Goal: Information Seeking & Learning: Learn about a topic

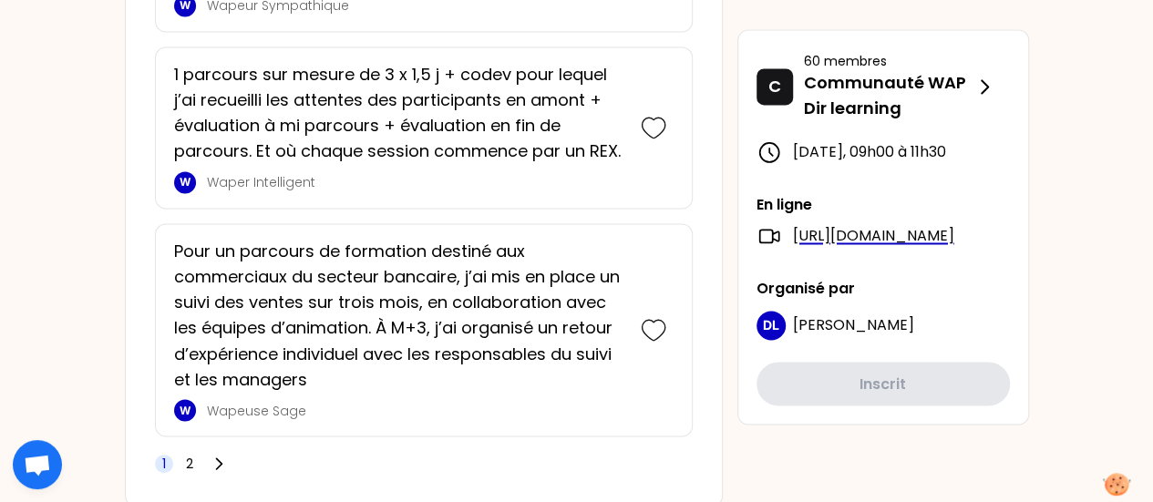
scroll to position [4868, 0]
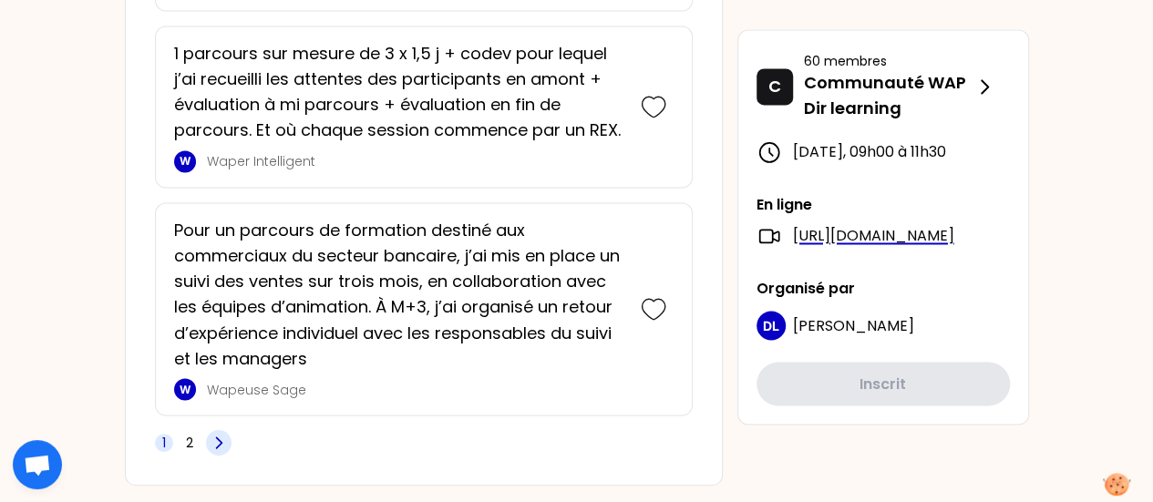
click at [221, 434] on icon at bounding box center [219, 443] width 18 height 18
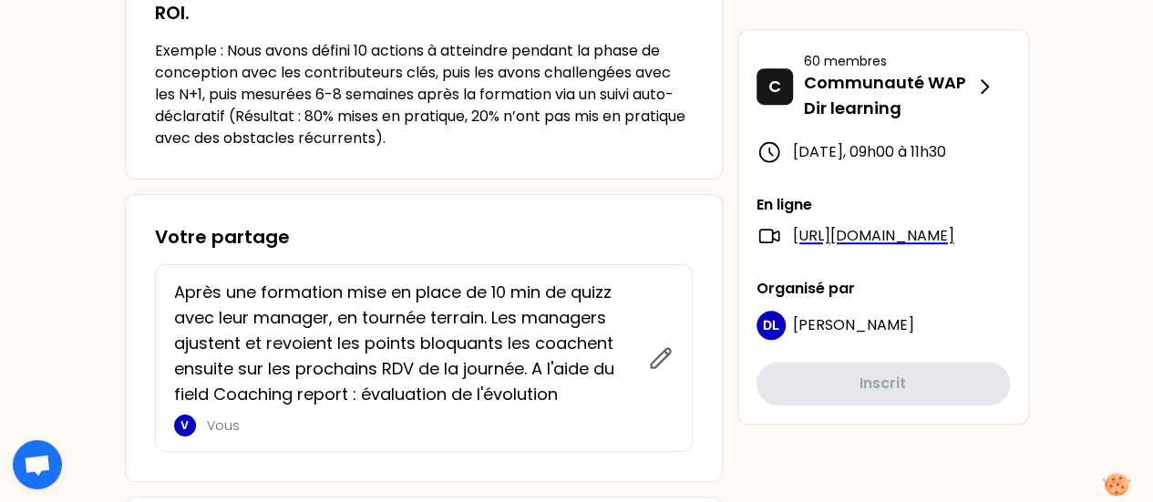
scroll to position [547, 0]
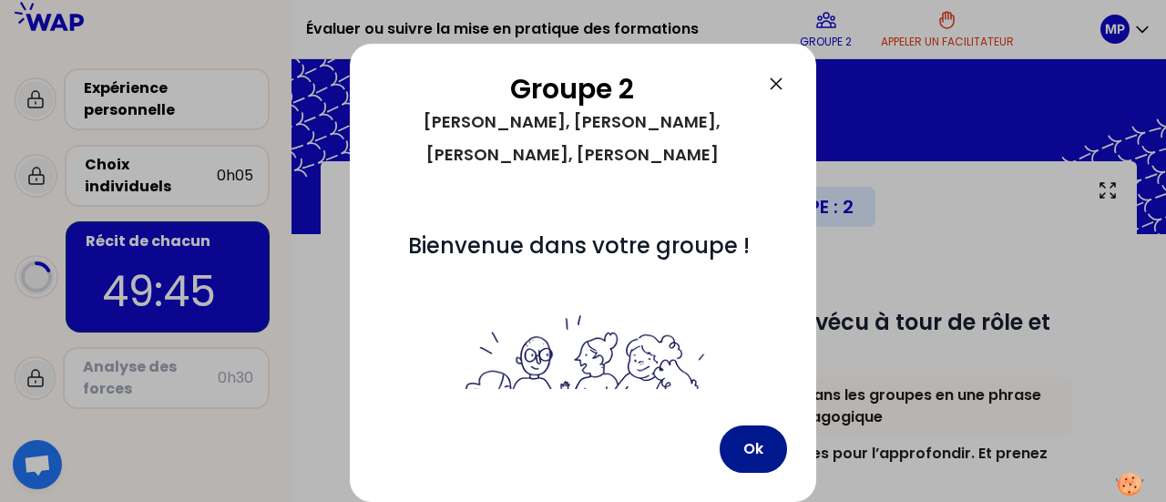
drag, startPoint x: 740, startPoint y: 451, endPoint x: 725, endPoint y: 418, distance: 35.9
click at [740, 450] on button "Ok" at bounding box center [753, 449] width 67 height 47
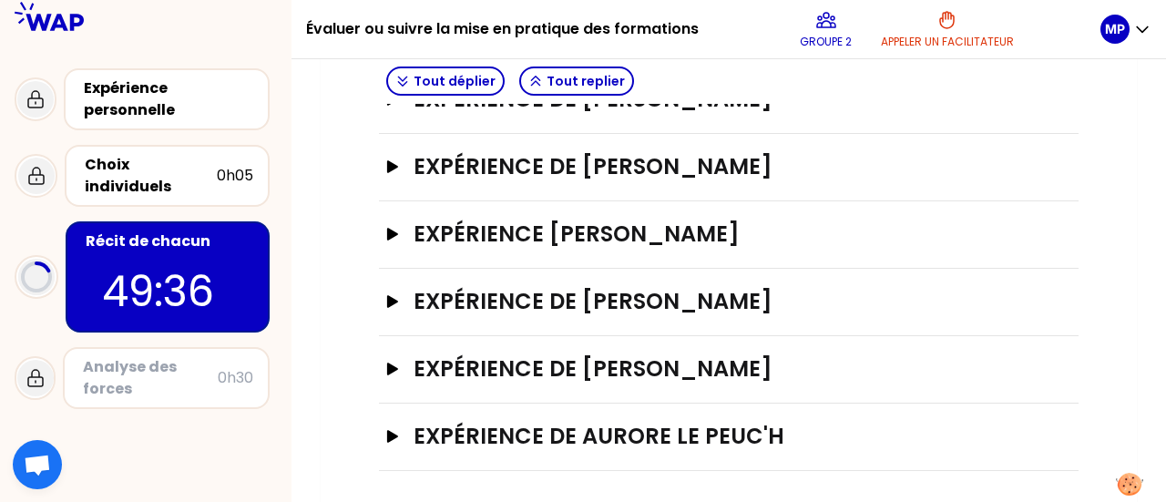
scroll to position [133, 0]
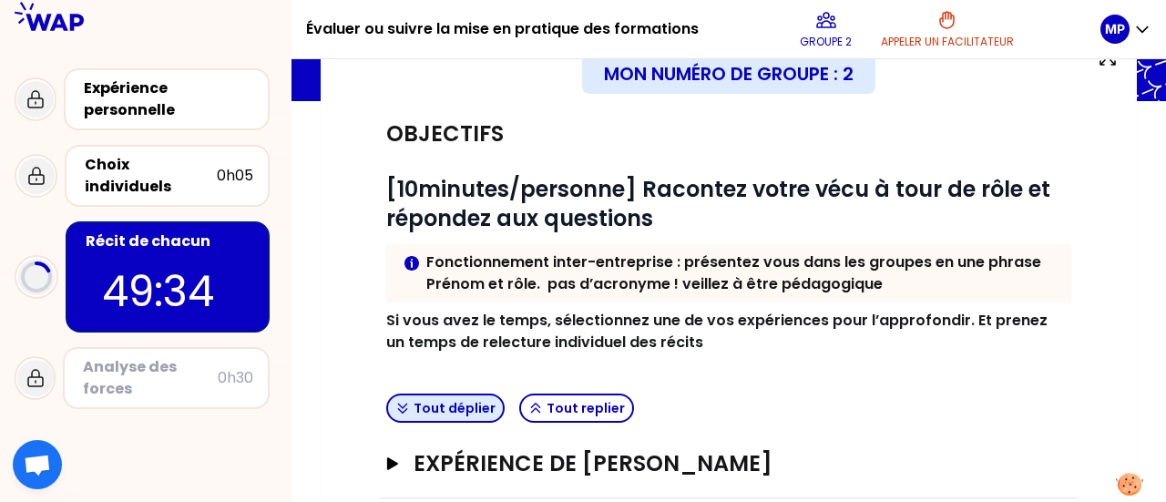
click at [463, 405] on button "Tout déplier" at bounding box center [445, 408] width 118 height 29
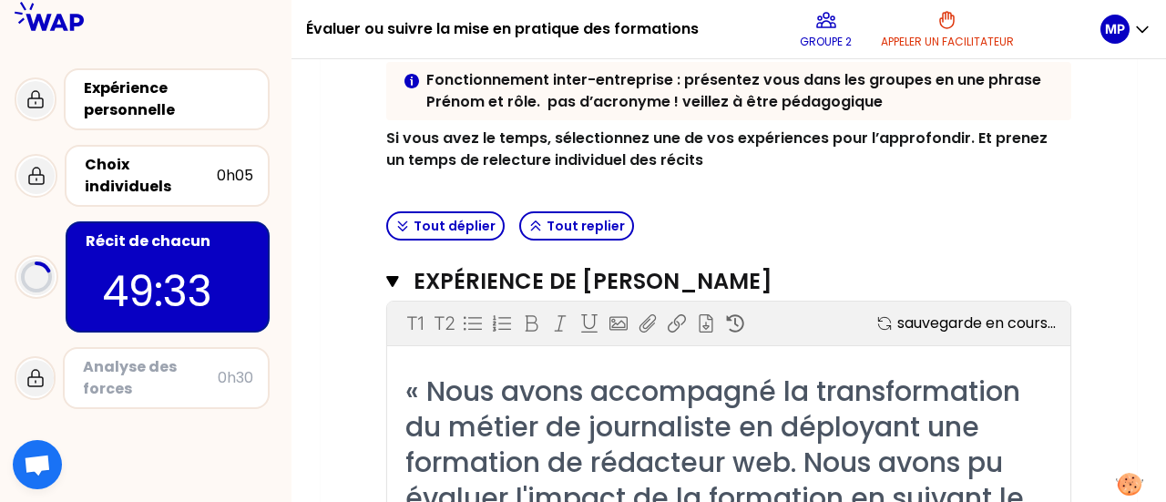
scroll to position [406, 0]
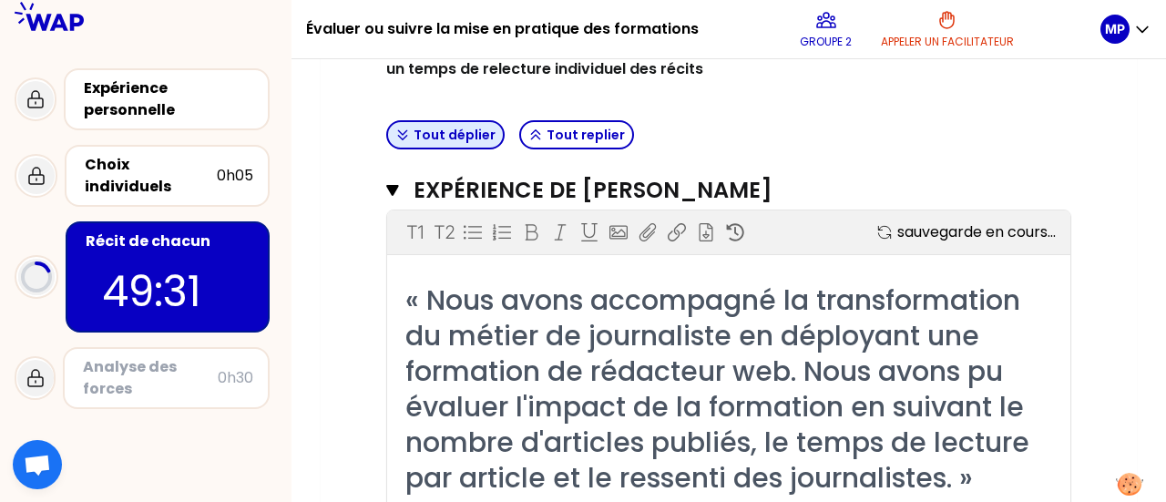
click at [440, 139] on button "Tout déplier" at bounding box center [445, 134] width 118 height 29
click at [388, 187] on icon "button" at bounding box center [392, 190] width 12 height 11
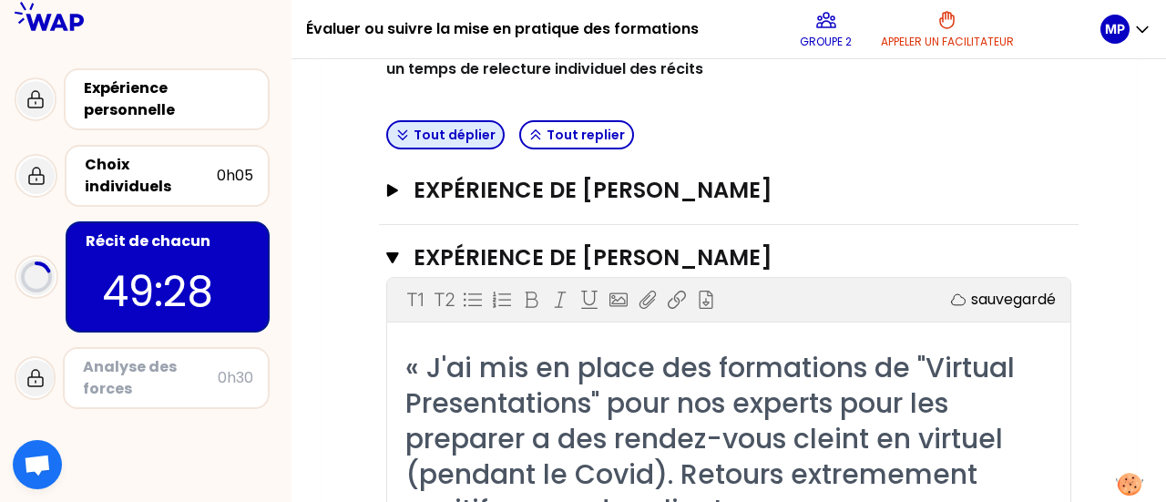
click at [457, 134] on button "Tout déplier" at bounding box center [445, 134] width 118 height 29
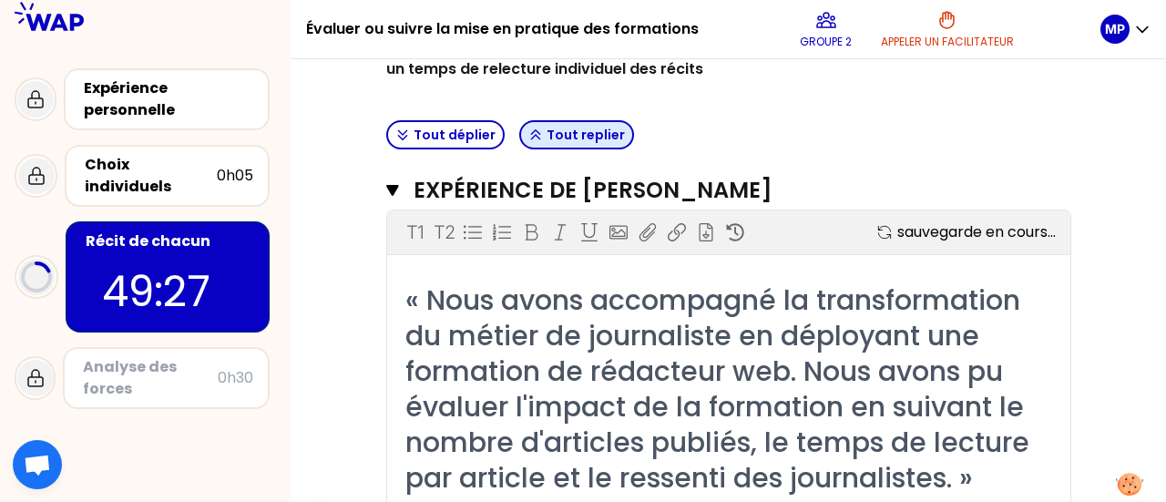
click at [541, 134] on button "Tout replier" at bounding box center [576, 134] width 115 height 29
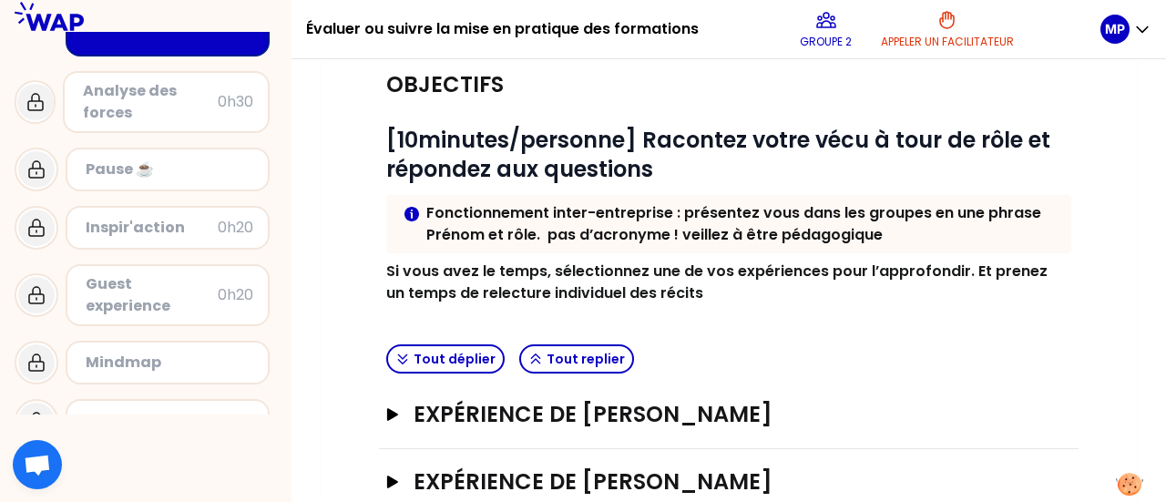
scroll to position [277, 0]
click at [200, 92] on div "Analyse des forces" at bounding box center [150, 101] width 135 height 44
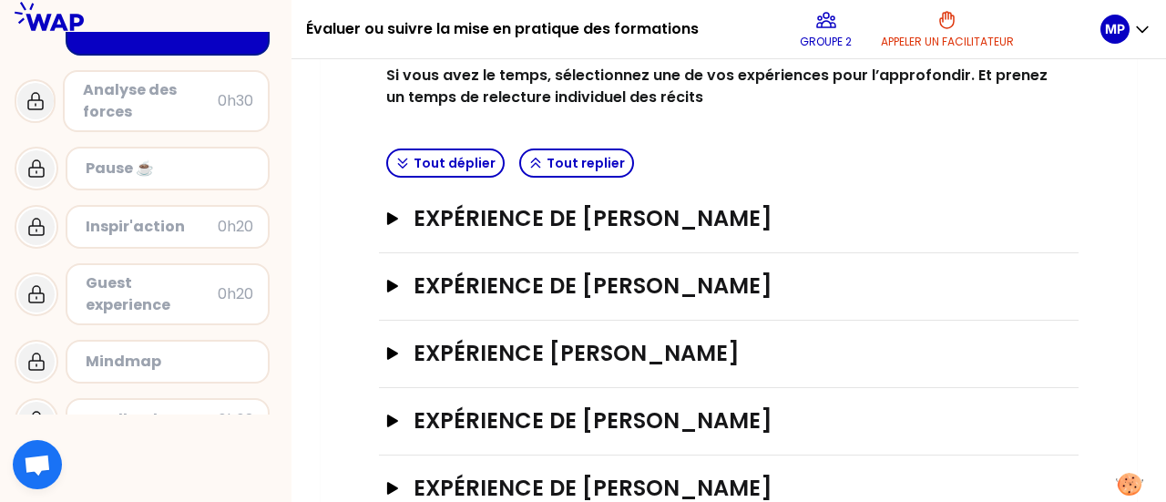
scroll to position [406, 0]
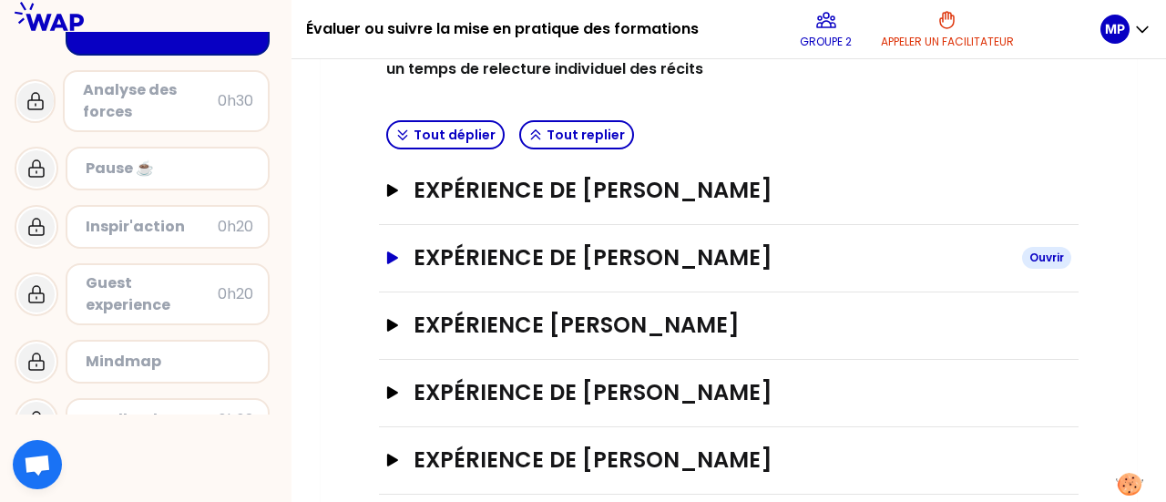
click at [395, 252] on icon "button" at bounding box center [392, 257] width 15 height 13
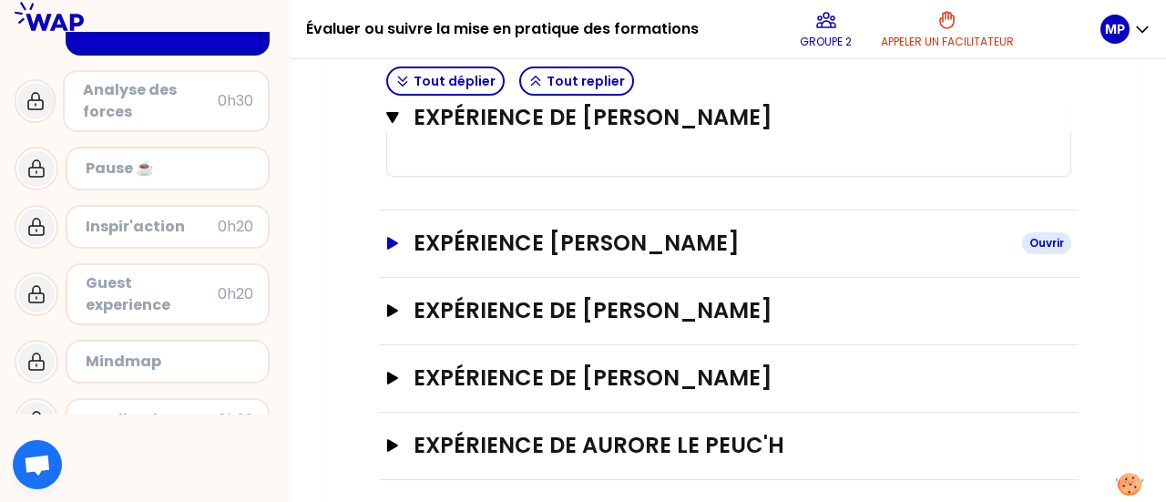
scroll to position [1746, 0]
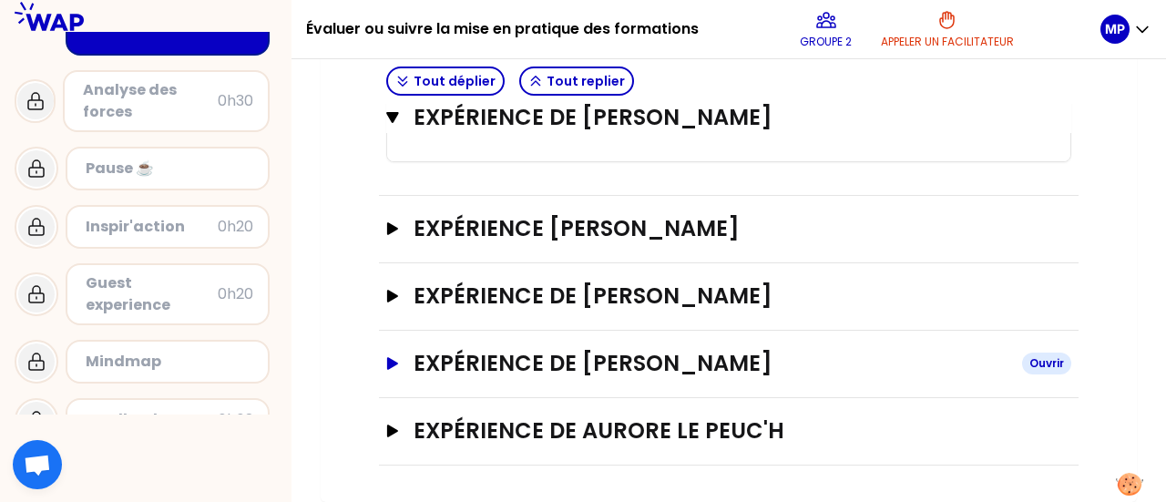
click at [395, 364] on icon "button" at bounding box center [392, 363] width 11 height 13
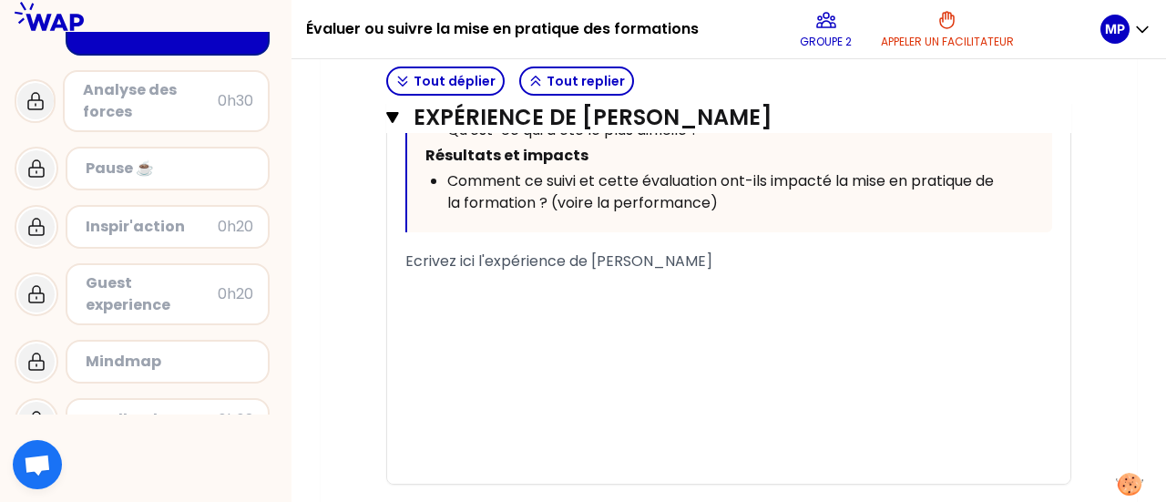
scroll to position [2657, 0]
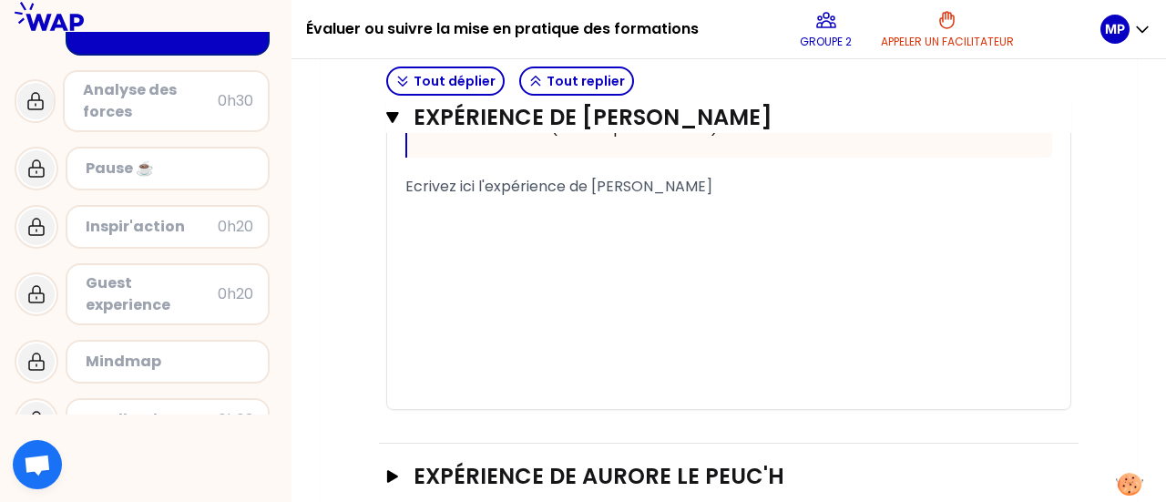
click at [516, 222] on p "﻿" at bounding box center [728, 212] width 647 height 29
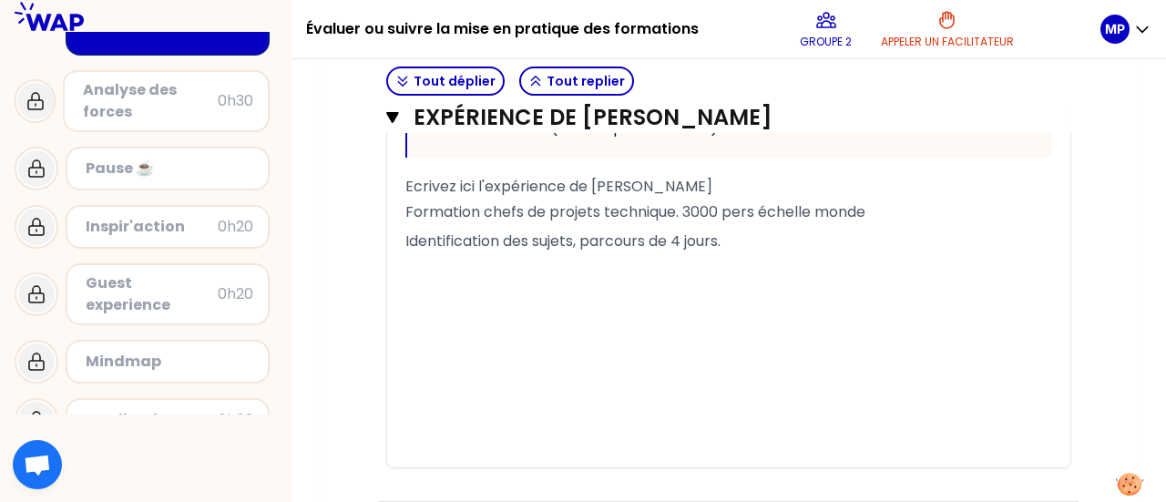
click at [579, 251] on span "Identification des sujets, parcours de 4 jours." at bounding box center [562, 241] width 315 height 21
click at [586, 276] on p "﻿" at bounding box center [728, 270] width 647 height 29
click at [764, 252] on p "Identification des sujets: parcours de 4 jours." at bounding box center [728, 241] width 647 height 29
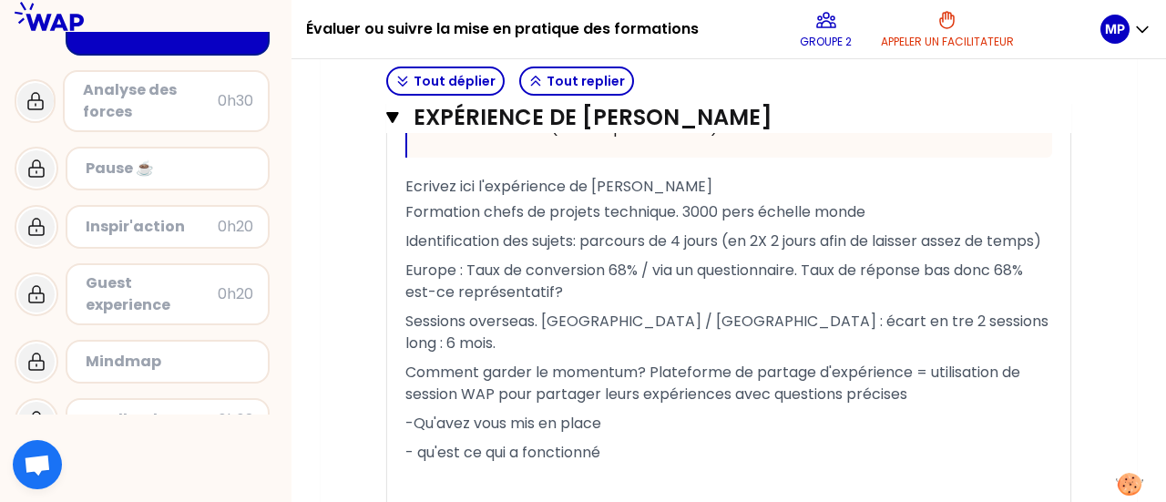
scroll to position [2875, 0]
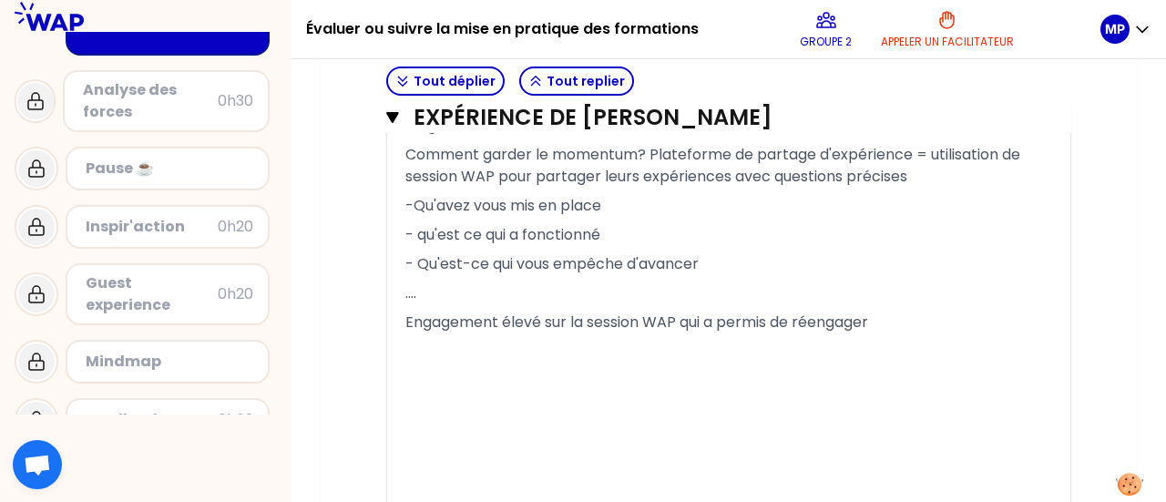
drag, startPoint x: 802, startPoint y: 340, endPoint x: 843, endPoint y: 334, distance: 41.4
click at [802, 333] on span "Engagement élevé sur la session WAP qui a permis de réengager" at bounding box center [636, 322] width 463 height 21
click at [937, 337] on p "Engagement élevé sur la session WAP qui a permis de bien réengager" at bounding box center [728, 322] width 647 height 29
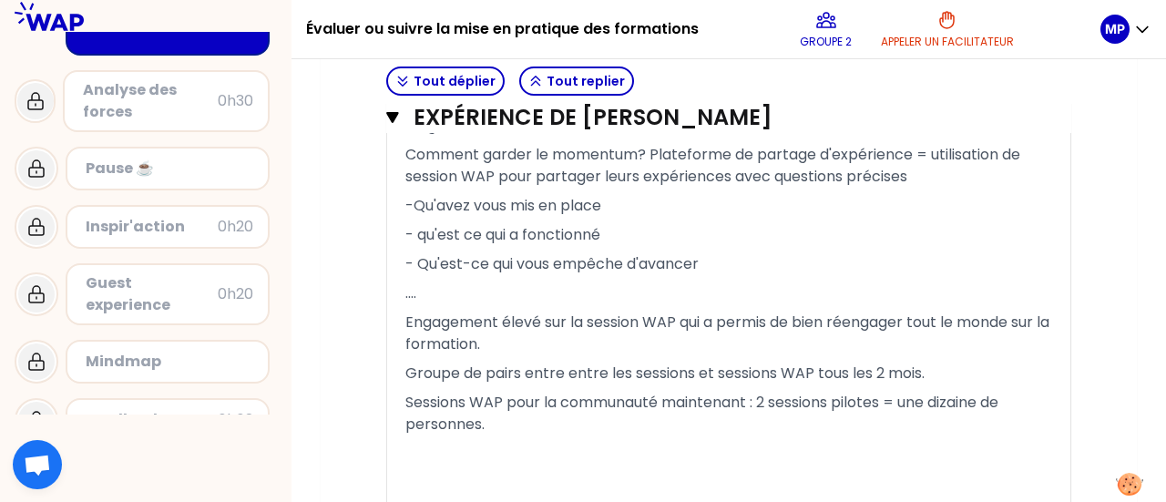
click at [738, 416] on span "Sessions WAP pour la communauté maintenant : 2 sessions pilotes = une dizaine d…" at bounding box center [703, 413] width 597 height 43
click at [685, 426] on span "Sessions WAP pour la communauté mises en place: 2 sessions pilotes = une dizain…" at bounding box center [713, 413] width 616 height 43
click at [672, 436] on p "Sessions WAP pour la communauté mises en place: 2 sessions pilotes = une dizain…" at bounding box center [728, 413] width 647 height 51
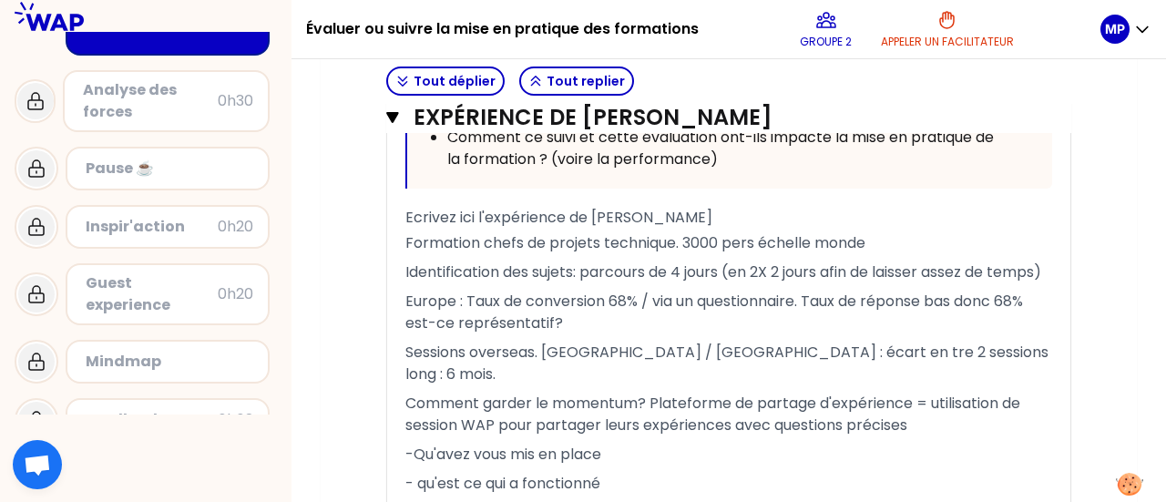
scroll to position [2612, 0]
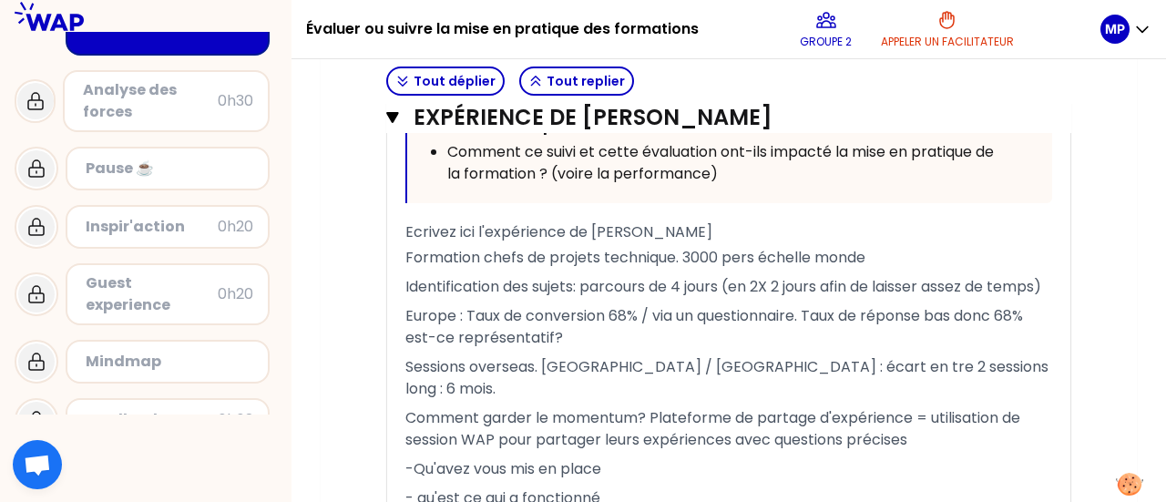
click at [453, 297] on span "Identification des sujets: parcours de 4 jours (en 2X 2 jours afin de laisser a…" at bounding box center [723, 286] width 636 height 21
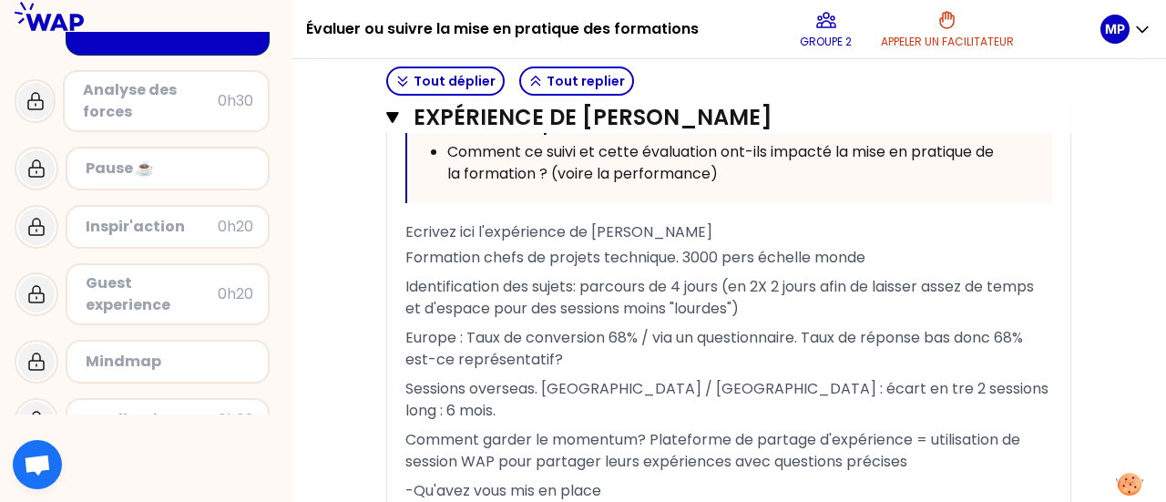
scroll to position [2703, 0]
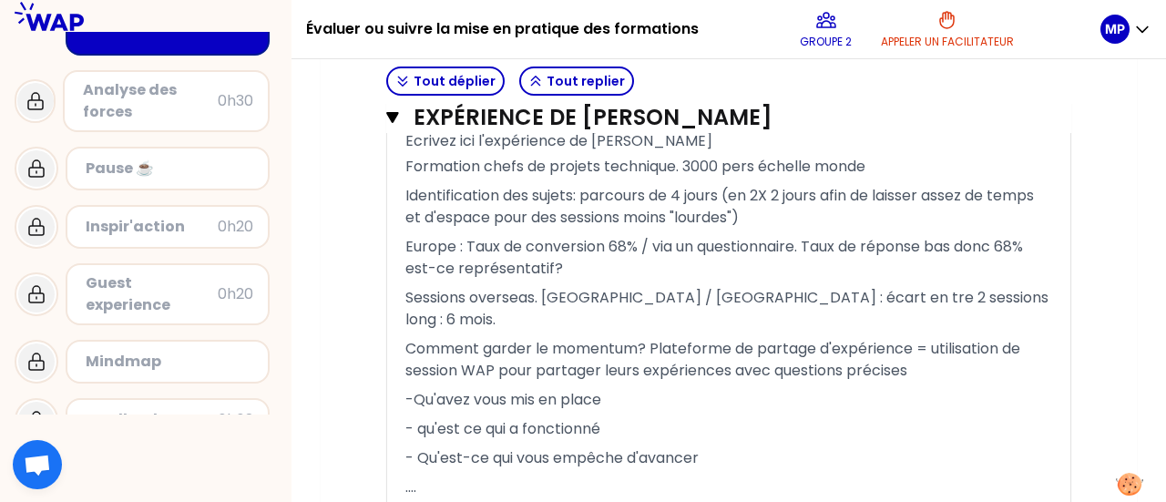
click at [793, 447] on p "- Qu'est-ce qui vous empêche d'avancer" at bounding box center [728, 458] width 647 height 29
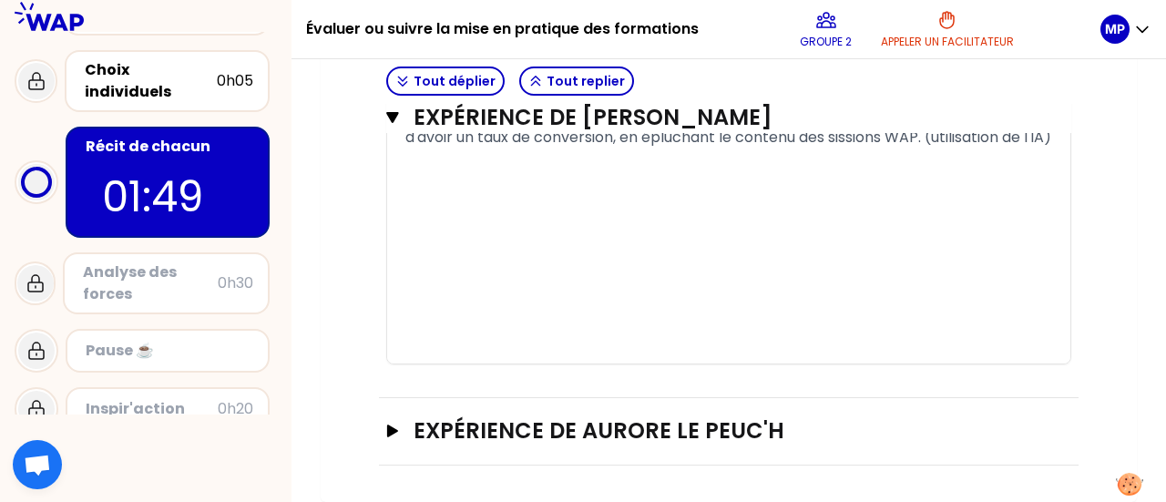
scroll to position [186, 0]
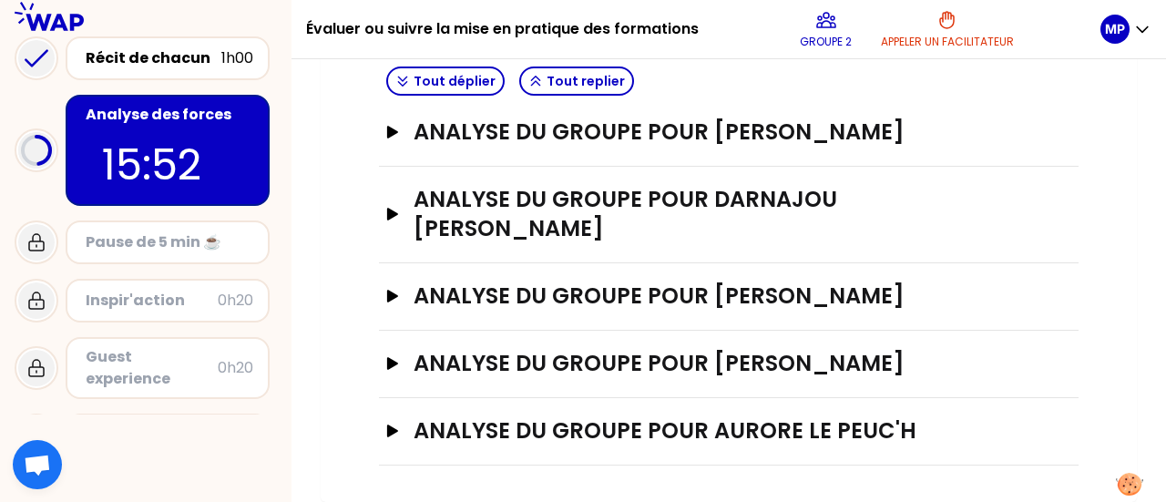
scroll to position [658, 0]
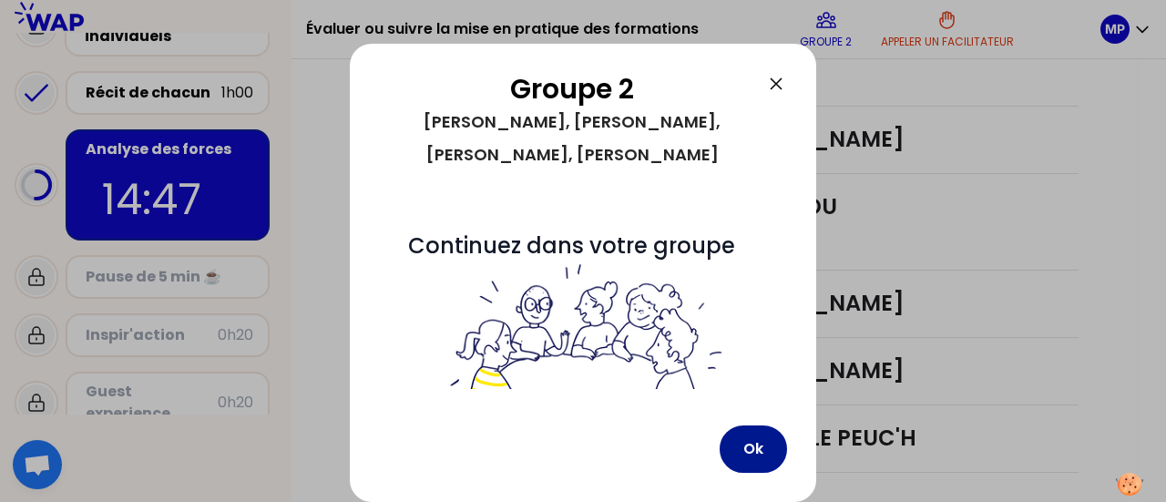
click at [765, 454] on button "Ok" at bounding box center [753, 449] width 67 height 47
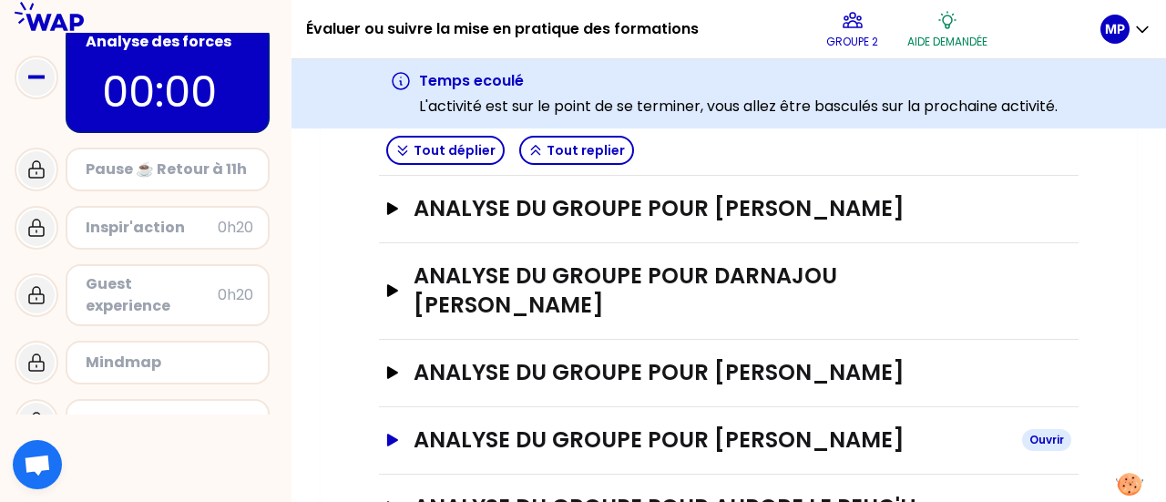
scroll to position [727, 0]
